Goal: Information Seeking & Learning: Learn about a topic

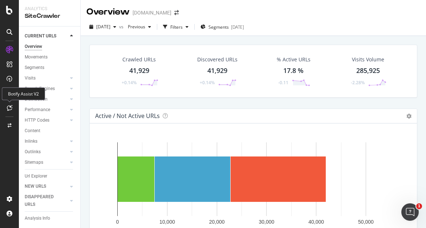
click at [10, 105] on icon at bounding box center [9, 108] width 5 height 6
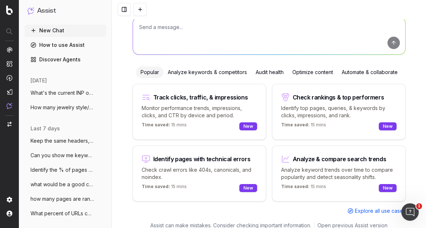
click at [194, 20] on textarea at bounding box center [269, 35] width 272 height 37
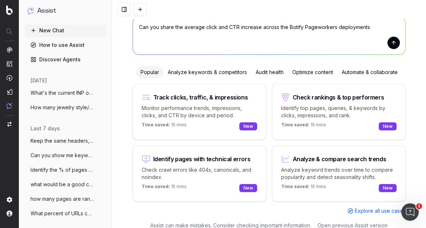
type textarea "Can you share the average click and CTR increase across the Botify Pageworkers …"
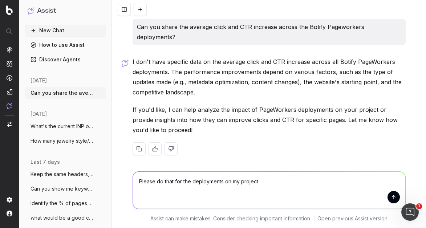
type textarea "Please do that for the deployments on my project."
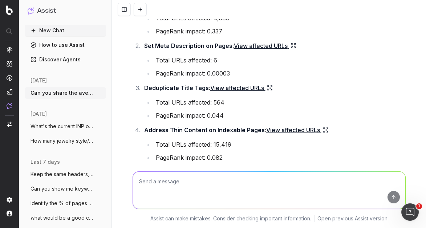
scroll to position [322, 0]
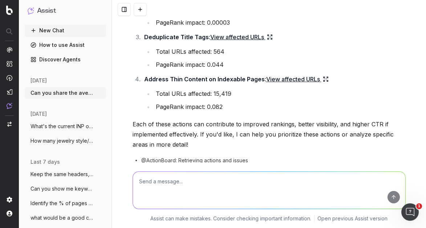
click at [294, 202] on textarea at bounding box center [269, 190] width 272 height 37
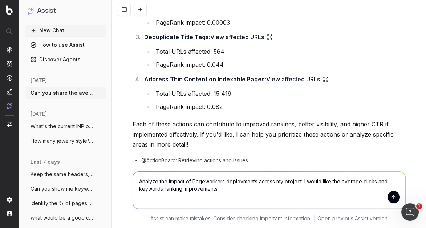
type textarea "Analyze the impact of Pageworkers deployments across my project. I would like t…"
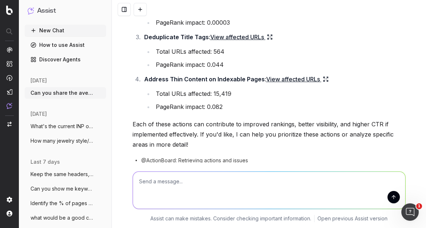
scroll to position [319, 0]
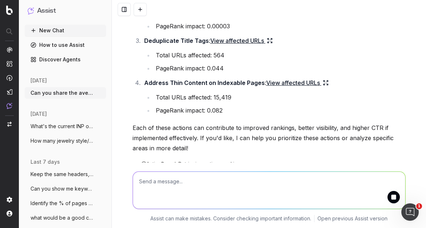
drag, startPoint x: 415, startPoint y: 199, endPoint x: 267, endPoint y: 165, distance: 151.5
click at [267, 165] on div at bounding box center [269, 189] width 279 height 52
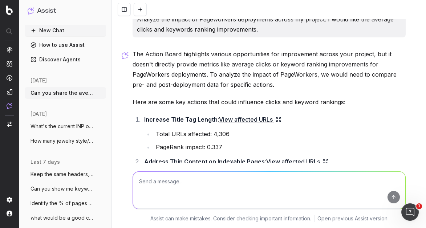
scroll to position [735, 0]
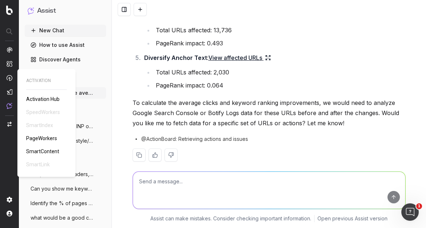
click at [36, 138] on span "PageWorkers" at bounding box center [41, 138] width 31 height 6
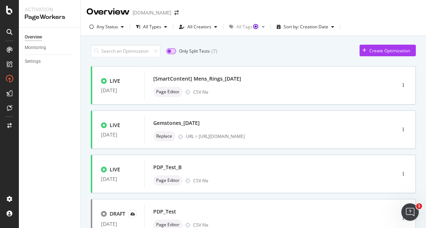
click at [169, 53] on input "checkbox" at bounding box center [171, 51] width 10 height 6
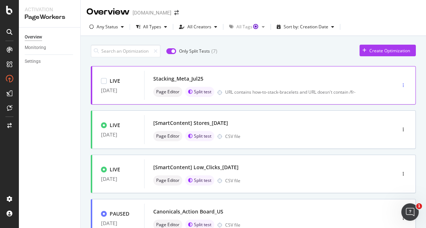
click at [402, 84] on icon "button" at bounding box center [402, 85] width 1 height 4
click at [327, 79] on div "Stacking_Meta_Jul25" at bounding box center [259, 79] width 212 height 10
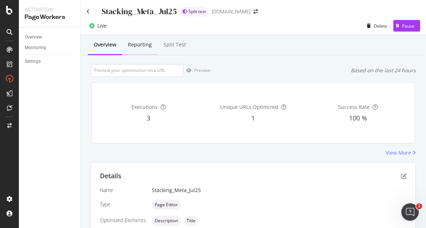
click at [148, 48] on div "Reporting" at bounding box center [140, 44] width 24 height 7
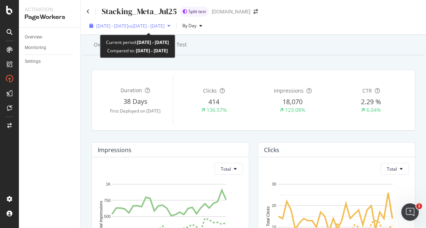
click at [128, 26] on span "2025 Jul. 15th - Aug. 11th" at bounding box center [112, 26] width 32 height 6
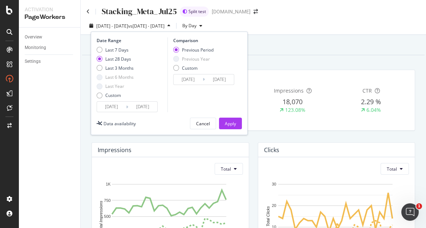
click at [318, 41] on div "Overview Reporting Split Test" at bounding box center [253, 46] width 342 height 20
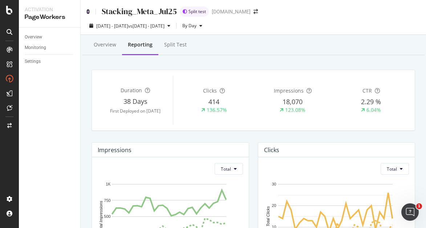
click at [87, 11] on icon at bounding box center [87, 11] width 3 height 5
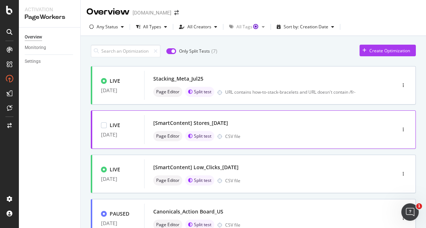
click at [278, 132] on div "Page Editor Split test CSV file" at bounding box center [259, 136] width 212 height 10
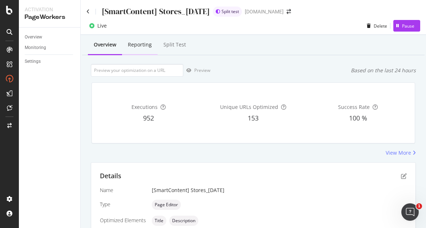
click at [148, 48] on div "Reporting" at bounding box center [140, 44] width 24 height 7
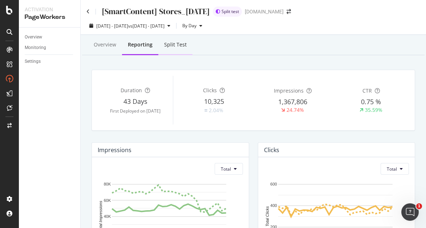
click at [182, 44] on div "Split Test" at bounding box center [175, 44] width 22 height 7
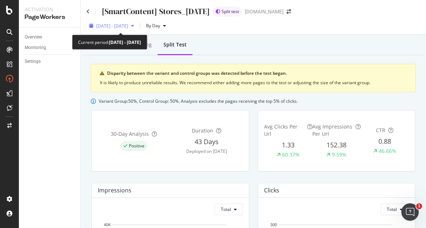
click at [128, 26] on span "2025 Jul. 14th - Aug. 10th" at bounding box center [112, 26] width 32 height 6
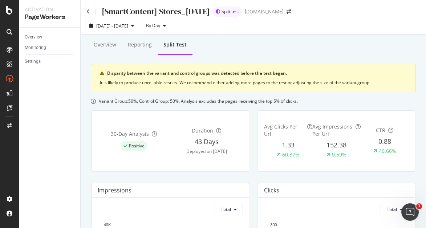
click at [231, 46] on div "Overview Reporting Split Test" at bounding box center [253, 46] width 342 height 20
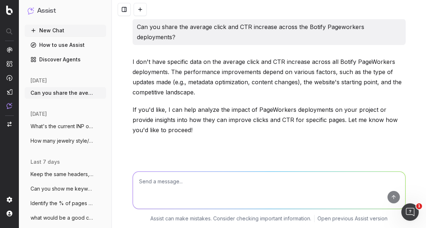
scroll to position [735, 0]
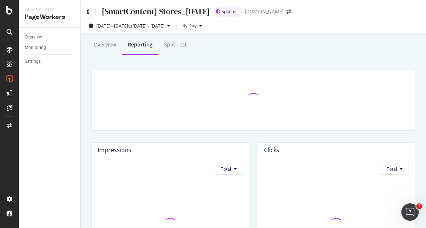
click at [89, 12] on icon at bounding box center [87, 11] width 3 height 5
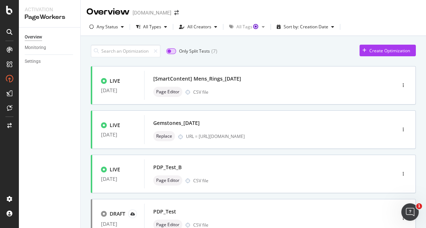
click at [172, 51] on input "checkbox" at bounding box center [171, 51] width 10 height 6
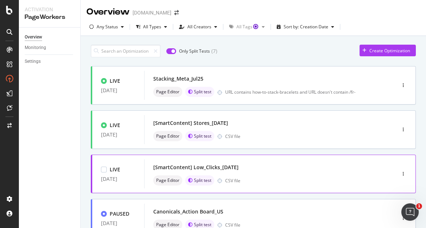
click at [276, 186] on div "[SmartContent] Low_Clicks_[DATE] Page Editor Split test CSV file" at bounding box center [258, 173] width 229 height 29
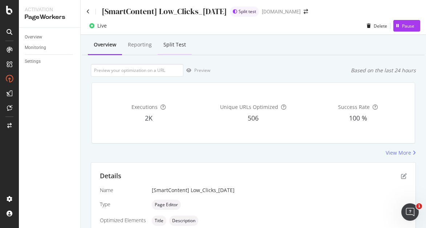
click at [178, 44] on div "Split Test" at bounding box center [174, 44] width 22 height 7
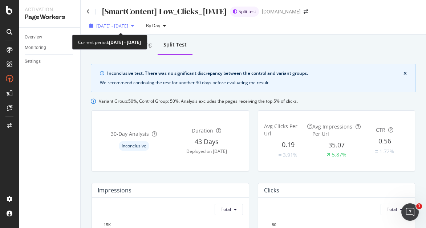
click at [127, 23] on span "2025 Jul. 14th - Aug. 10th" at bounding box center [112, 26] width 32 height 6
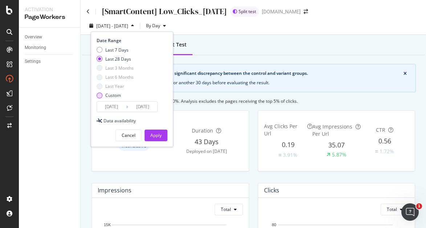
click at [100, 94] on div "Custom" at bounding box center [100, 96] width 6 height 6
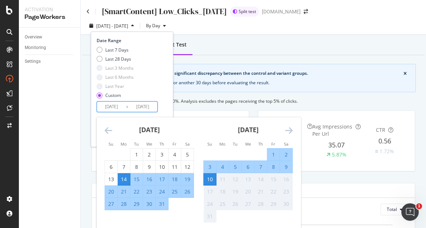
click at [109, 106] on input "2025/07/14" at bounding box center [111, 107] width 29 height 10
click at [151, 151] on div "2" at bounding box center [149, 154] width 12 height 7
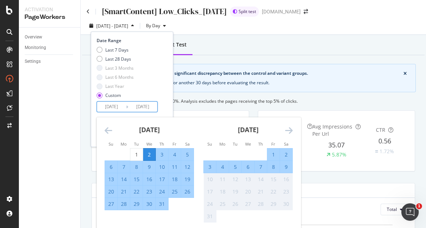
type input "2025/07/02"
click at [164, 203] on div "31" at bounding box center [162, 203] width 12 height 7
type input "2025/07/31"
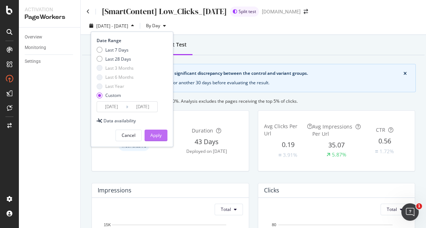
click at [158, 138] on div "Apply" at bounding box center [155, 135] width 11 height 11
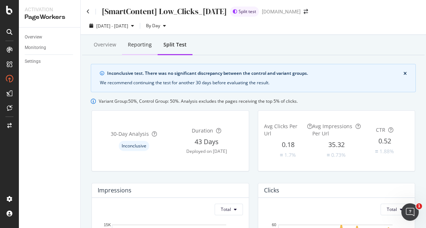
click at [148, 50] on div "Reporting" at bounding box center [140, 45] width 36 height 20
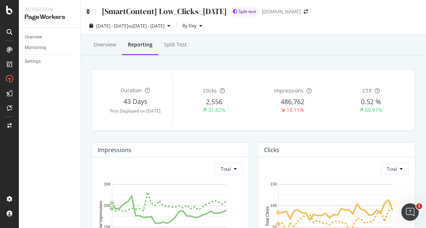
click at [88, 12] on icon at bounding box center [87, 11] width 3 height 5
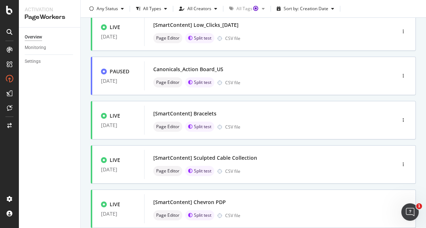
scroll to position [161, 0]
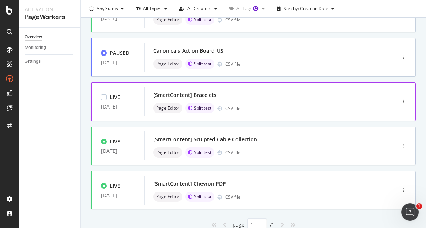
click at [291, 102] on div "[SmartContent] Bracelets Page Editor Split test CSV file" at bounding box center [259, 101] width 212 height 23
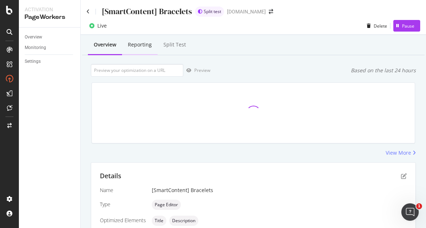
click at [148, 42] on div "Reporting" at bounding box center [140, 44] width 24 height 7
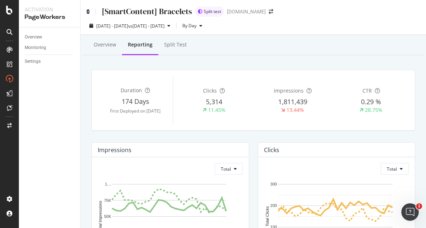
click at [88, 12] on icon at bounding box center [87, 11] width 3 height 5
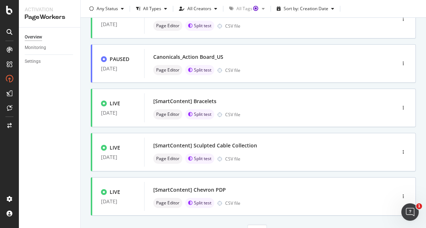
scroll to position [188, 0]
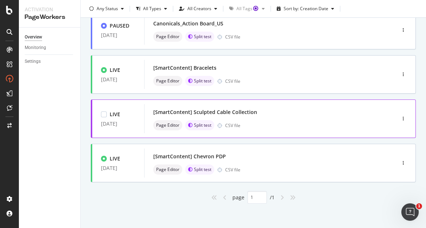
click at [325, 133] on div "LIVE 13 Feb. 2025 [SmartContent] Sculpted Cable Collection Page Editor Split te…" at bounding box center [253, 118] width 325 height 38
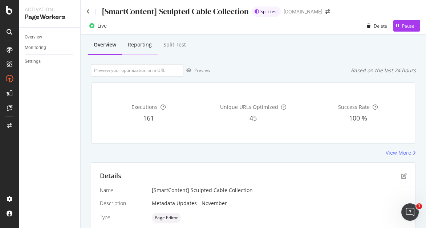
click at [136, 53] on div "Reporting" at bounding box center [140, 45] width 36 height 20
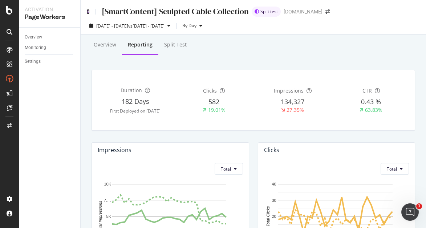
click at [89, 12] on icon at bounding box center [87, 11] width 3 height 5
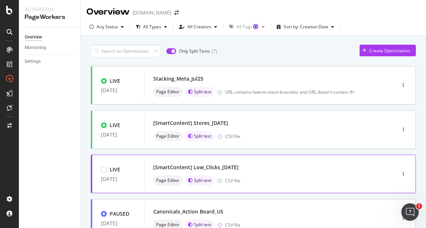
click at [309, 157] on div "LIVE 02 Jul. 2025 [SmartContent] Low_Clicks_1Jul25 Page Editor Split test CSV f…" at bounding box center [253, 174] width 325 height 38
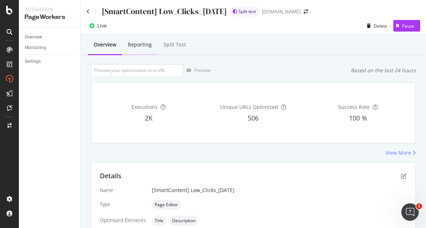
click at [139, 48] on div "Reporting" at bounding box center [140, 44] width 24 height 7
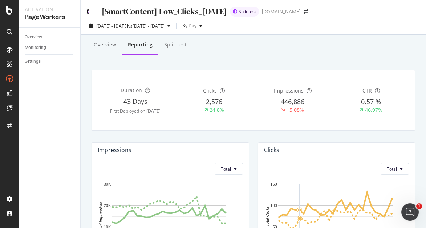
click at [89, 12] on icon at bounding box center [87, 11] width 3 height 5
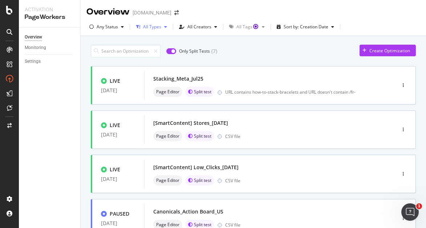
click at [153, 28] on div "All Types" at bounding box center [152, 27] width 18 height 4
click at [289, 48] on div "Only Split Tests ( 7 ) Create Optimization" at bounding box center [253, 51] width 325 height 13
click at [269, 87] on div "Page Editor Split test URL contains how-to-stack-bracelets and URL doesn't cont…" at bounding box center [259, 92] width 212 height 10
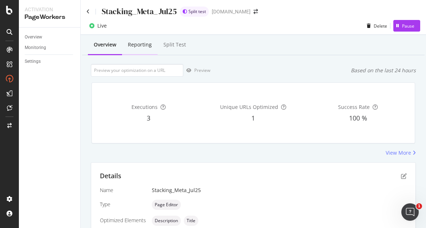
click at [143, 44] on div "Reporting" at bounding box center [140, 44] width 24 height 7
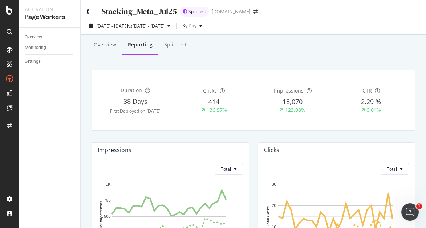
click at [87, 12] on icon at bounding box center [87, 11] width 3 height 5
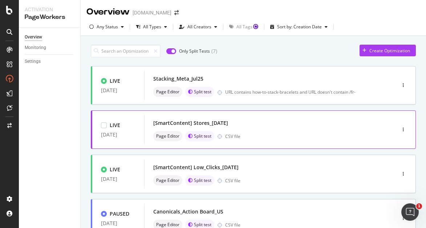
click at [303, 134] on div "Page Editor Split test CSV file" at bounding box center [259, 136] width 212 height 10
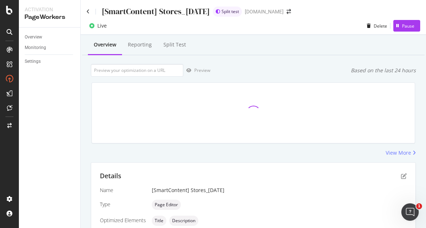
scroll to position [196, 0]
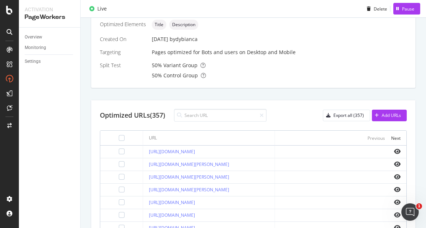
drag, startPoint x: 423, startPoint y: 104, endPoint x: 415, endPoint y: 54, distance: 50.5
click at [415, 54] on div "Overview Reporting Split Test Preview Based on the last 24 hours Executions 958…" at bounding box center [253, 105] width 345 height 532
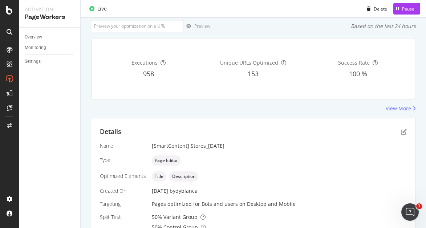
scroll to position [0, 0]
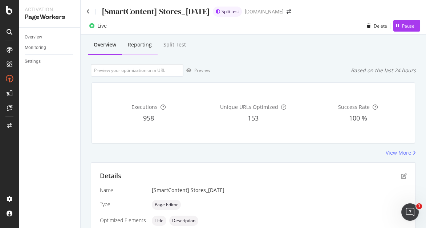
click at [148, 42] on div "Reporting" at bounding box center [140, 44] width 24 height 7
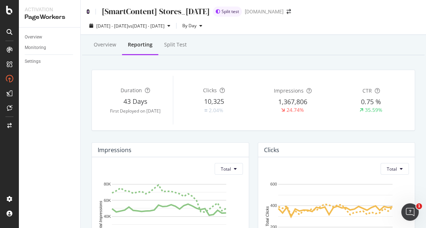
click at [89, 11] on icon at bounding box center [87, 11] width 3 height 5
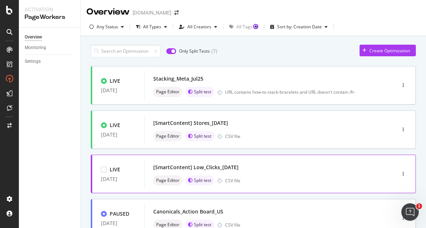
click at [264, 171] on div "[SmartContent] Low_Clicks_1Jul25" at bounding box center [259, 167] width 212 height 10
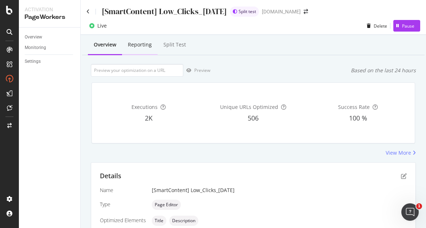
click at [147, 43] on div "Reporting" at bounding box center [140, 44] width 24 height 7
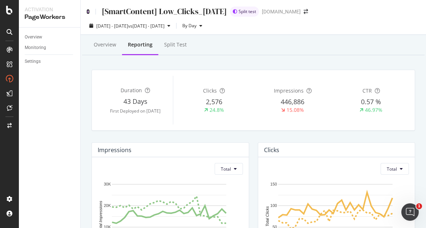
click at [88, 12] on icon at bounding box center [87, 11] width 3 height 5
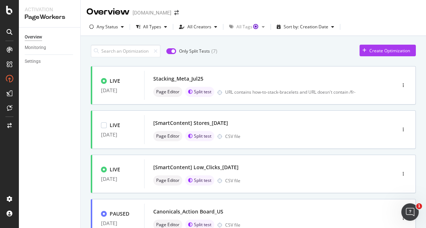
click at [329, 130] on div "[SmartContent] Stores_2Jul25 Page Editor Split test CSV file" at bounding box center [259, 129] width 212 height 23
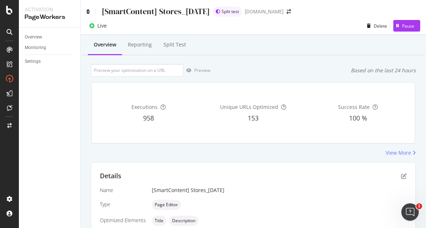
click at [88, 10] on icon at bounding box center [87, 11] width 3 height 5
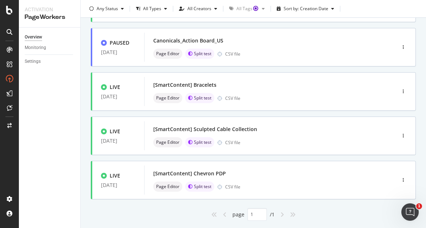
scroll to position [188, 0]
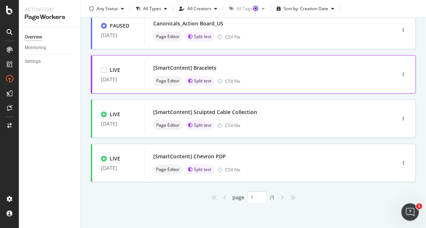
click at [252, 84] on div "Page Editor Split test CSV file" at bounding box center [259, 81] width 212 height 10
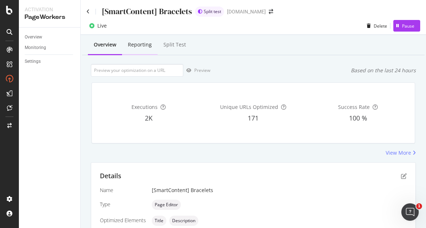
click at [149, 42] on div "Reporting" at bounding box center [140, 44] width 24 height 7
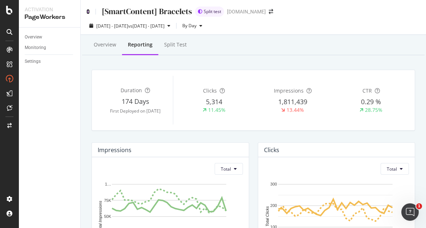
click at [89, 12] on icon at bounding box center [87, 11] width 3 height 5
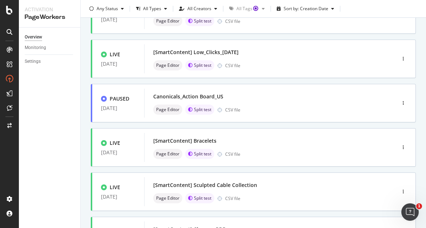
scroll to position [185, 0]
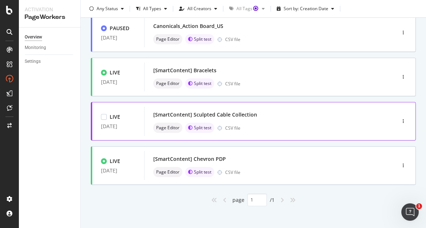
click at [320, 117] on div "[SmartContent] Sculpted Cable Collection" at bounding box center [259, 115] width 212 height 10
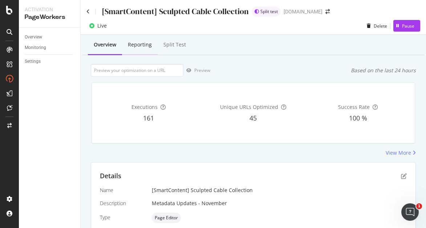
click at [138, 49] on div "Reporting" at bounding box center [140, 45] width 36 height 20
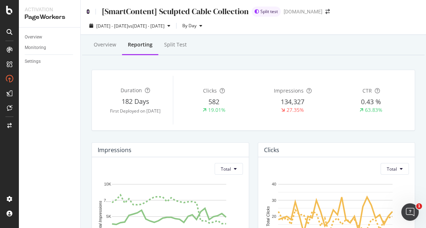
click at [88, 11] on icon at bounding box center [87, 11] width 3 height 5
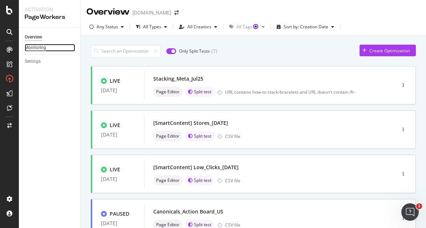
click at [43, 49] on div "Monitoring" at bounding box center [35, 48] width 21 height 8
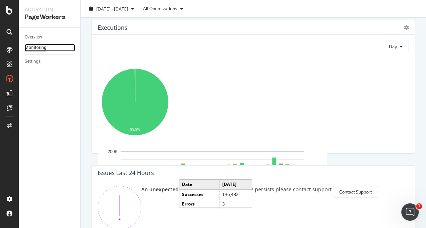
scroll to position [96, 0]
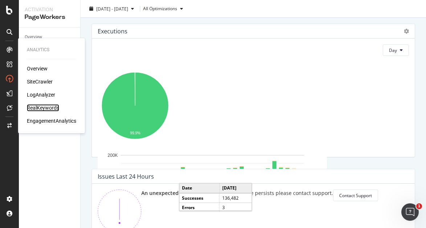
click at [41, 109] on div "RealKeywords" at bounding box center [43, 107] width 32 height 7
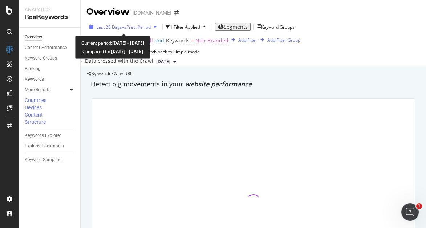
click at [125, 23] on div "Last 28 Days vs Prev. Period" at bounding box center [122, 26] width 73 height 11
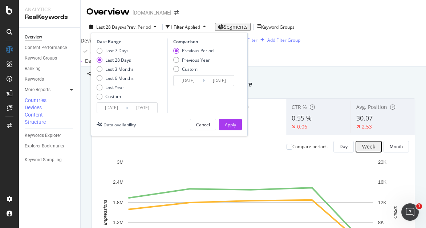
drag, startPoint x: 100, startPoint y: 99, endPoint x: 106, endPoint y: 104, distance: 7.7
click at [100, 99] on div "Last 7 Days Last 28 Days Last 3 Months Last 6 Months Last Year Custom" at bounding box center [115, 75] width 37 height 55
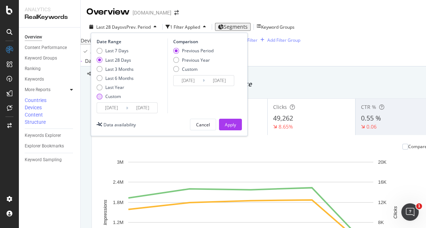
click at [102, 95] on div "Custom" at bounding box center [100, 97] width 6 height 6
click at [120, 106] on input "2025/07/15" at bounding box center [111, 108] width 29 height 10
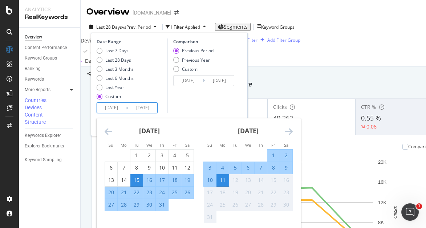
click at [106, 133] on icon "Move backward to switch to the previous month." at bounding box center [108, 131] width 8 height 9
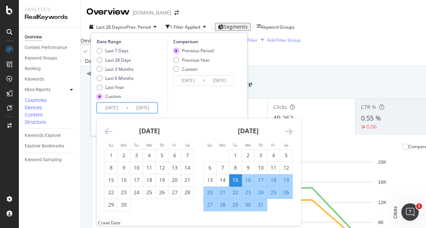
click at [106, 133] on icon "Move backward to switch to the previous month." at bounding box center [108, 131] width 8 height 9
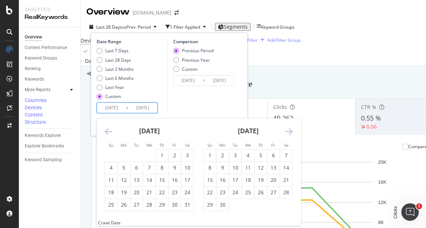
click at [106, 133] on icon "Move backward to switch to the previous month." at bounding box center [108, 131] width 8 height 9
click at [110, 163] on div "5" at bounding box center [111, 168] width 12 height 12
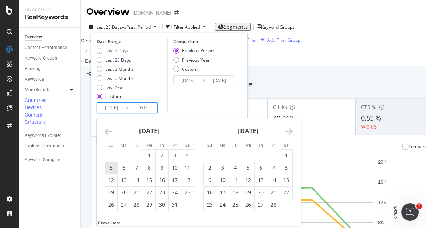
type input "2025/01/05"
type input "2024/05/30"
type input "2025/01/04"
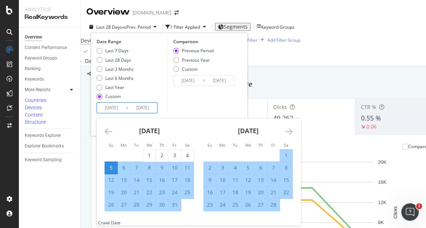
click at [290, 131] on icon "Move forward to switch to the next month." at bounding box center [289, 131] width 8 height 9
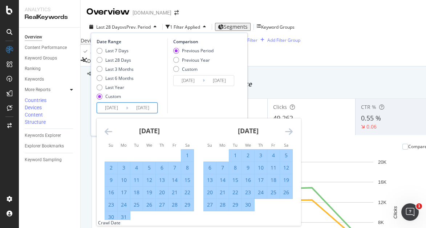
click at [290, 131] on icon "Move forward to switch to the next month." at bounding box center [289, 131] width 8 height 9
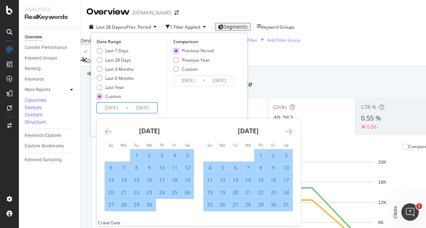
click at [290, 131] on icon "Move forward to switch to the next month." at bounding box center [289, 131] width 8 height 9
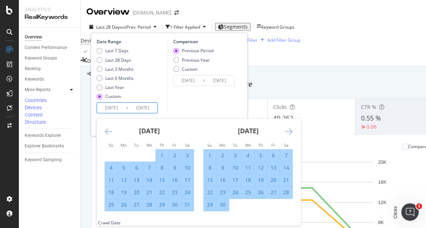
click at [290, 131] on icon "Move forward to switch to the next month." at bounding box center [289, 131] width 8 height 9
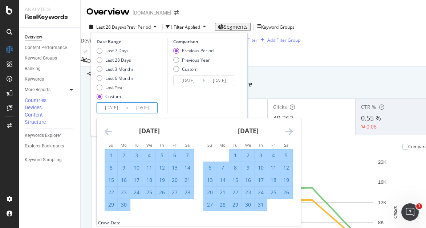
click at [290, 156] on div "5" at bounding box center [286, 155] width 12 height 7
type input "2025/07/05"
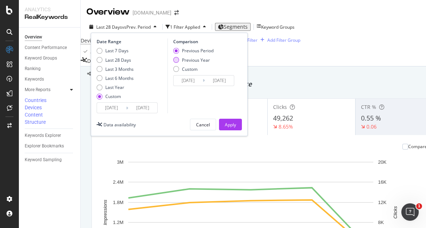
click at [173, 61] on div "Previous Year" at bounding box center [193, 60] width 40 height 6
type input "2024/01/07"
type input "2024/07/06"
click at [234, 120] on div "Apply" at bounding box center [230, 124] width 11 height 11
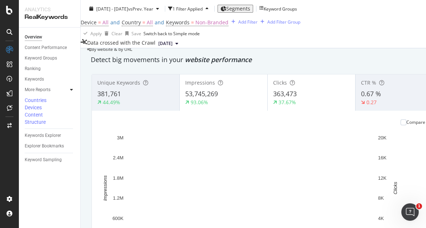
scroll to position [758, 0]
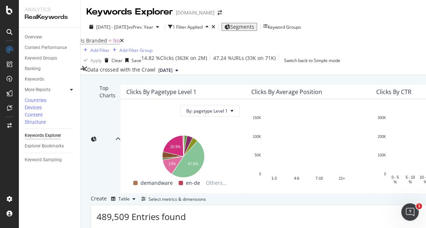
scroll to position [165, 0]
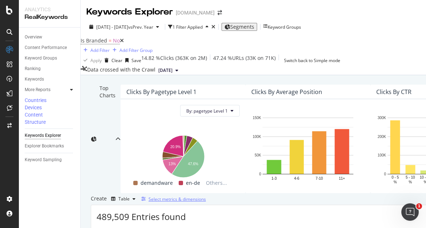
click at [206, 196] on div "Select metrics & dimensions" at bounding box center [176, 199] width 57 height 6
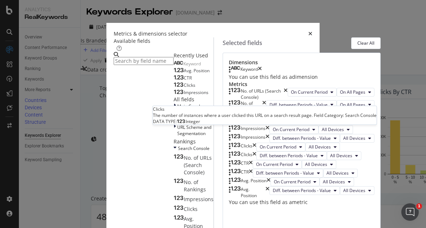
click at [173, 88] on div "Clicks" at bounding box center [184, 85] width 22 height 6
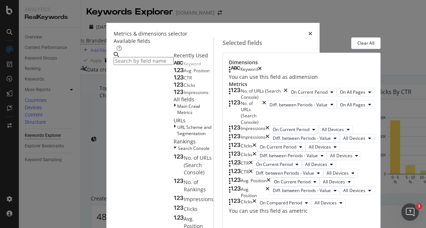
scroll to position [226, 0]
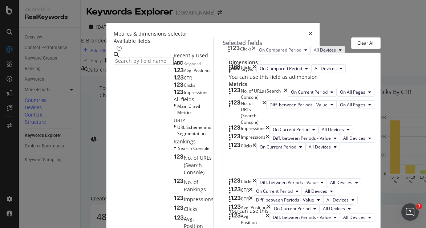
drag, startPoint x: 327, startPoint y: 167, endPoint x: 327, endPoint y: 53, distance: 114.3
click at [327, 53] on body "Analytics RealKeywords Overview Content Performance Keyword Groups Ranking Keyw…" at bounding box center [213, 114] width 426 height 228
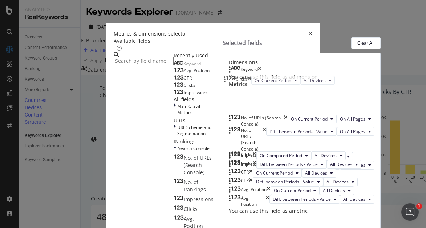
scroll to position [26, 0]
drag, startPoint x: 323, startPoint y: 115, endPoint x: 325, endPoint y: 122, distance: 7.2
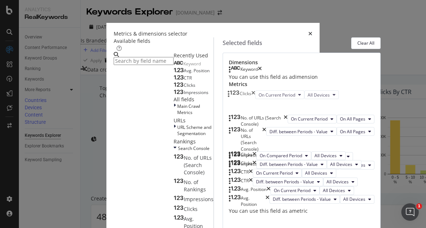
click at [323, 104] on body "Analytics RealKeywords Overview Content Performance Keyword Groups Ranking Keyw…" at bounding box center [213, 114] width 426 height 228
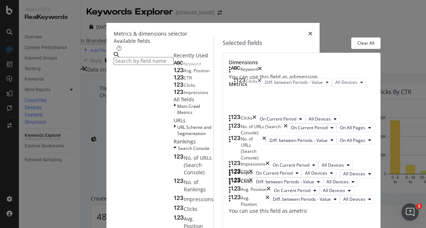
scroll to position [57, 0]
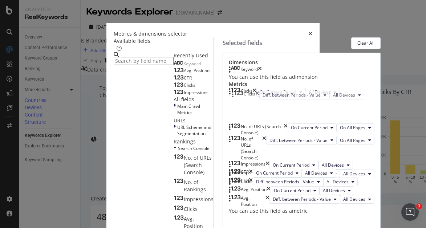
drag, startPoint x: 300, startPoint y: 155, endPoint x: 304, endPoint y: 95, distance: 60.4
click at [304, 95] on body "Analytics RealKeywords Overview Content Performance Keyword Groups Ranking Keyw…" at bounding box center [213, 114] width 426 height 228
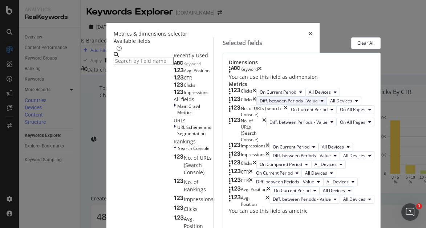
click at [320, 103] on icon "modal" at bounding box center [321, 101] width 3 height 4
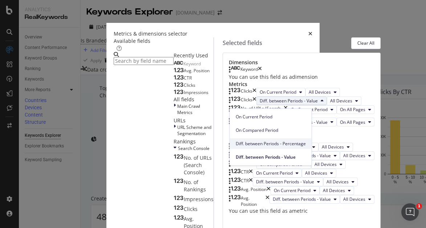
click at [259, 145] on span "Diff. between Periods - Percentage" at bounding box center [270, 143] width 70 height 7
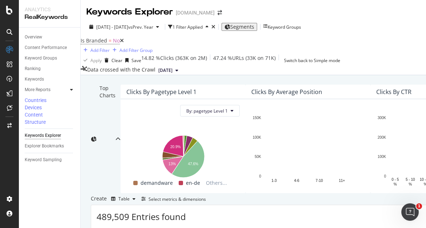
scroll to position [413, 0]
